Goal: Task Accomplishment & Management: Complete application form

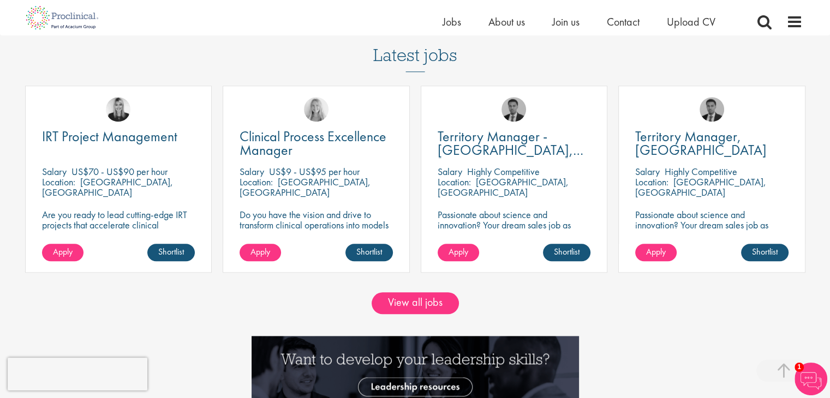
scroll to position [982, 0]
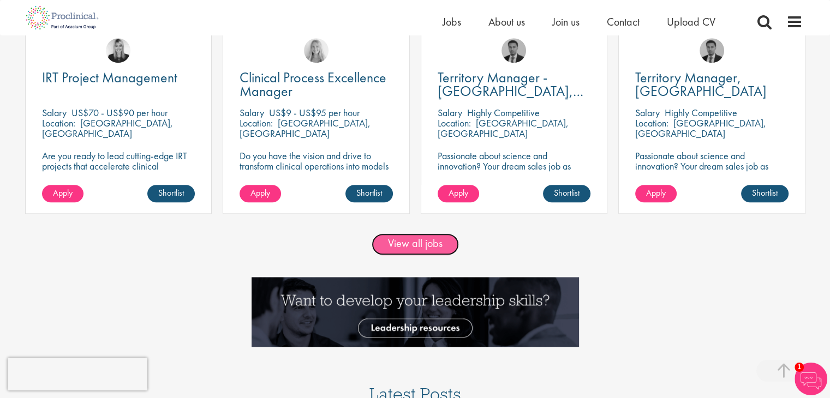
click at [420, 244] on link "View all jobs" at bounding box center [415, 245] width 87 height 22
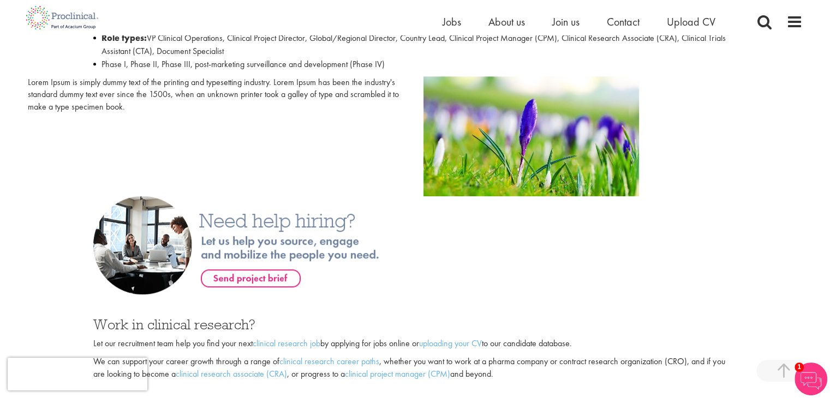
scroll to position [819, 0]
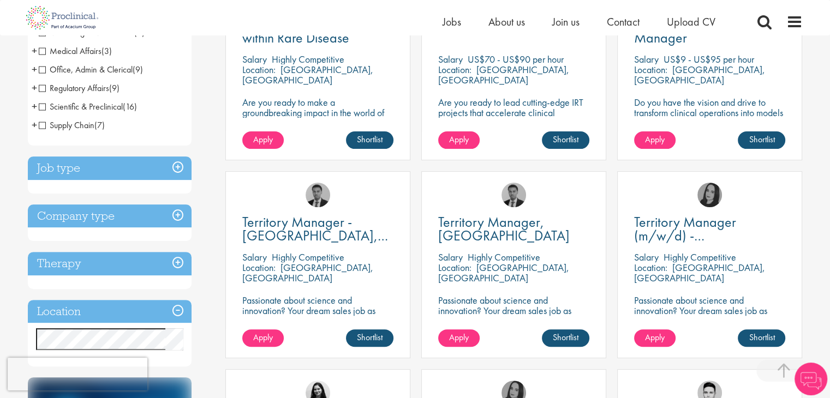
scroll to position [327, 0]
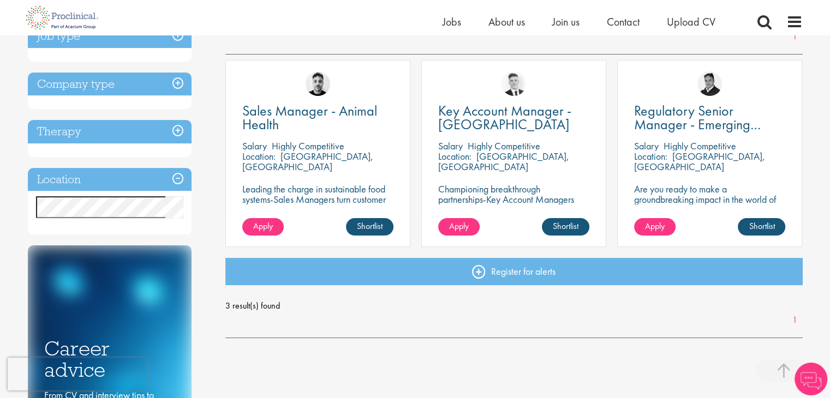
scroll to position [164, 0]
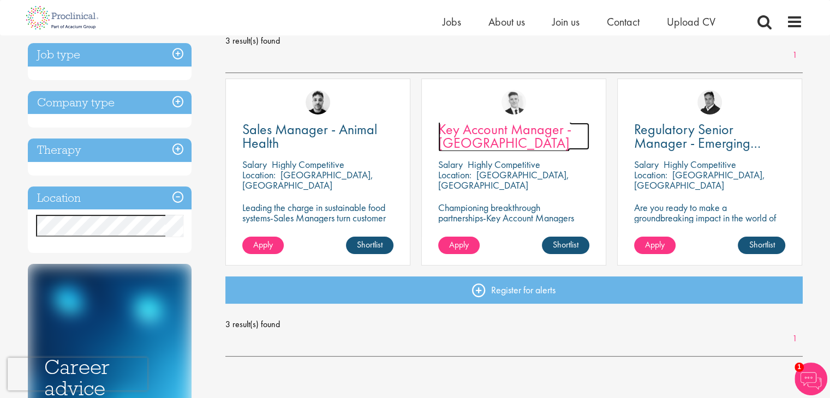
click at [495, 127] on span "Key Account Manager - [GEOGRAPHIC_DATA]" at bounding box center [504, 136] width 133 height 32
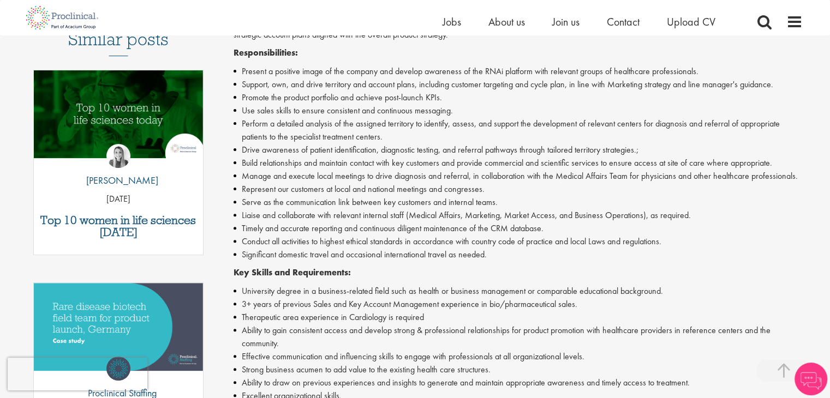
scroll to position [327, 0]
